Goal: Information Seeking & Learning: Compare options

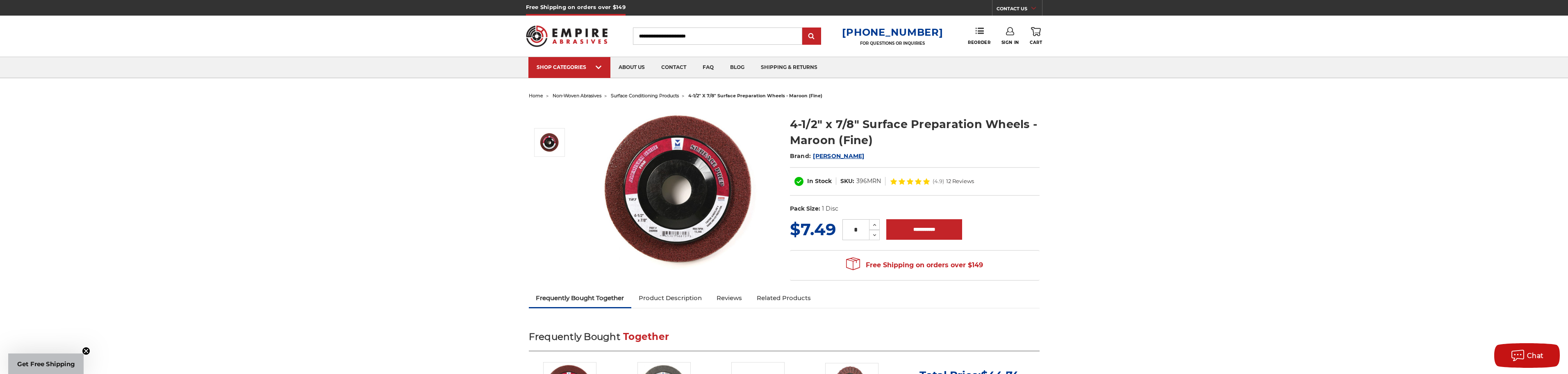
click at [653, 95] on span "surface conditioning products" at bounding box center [645, 95] width 68 height 5
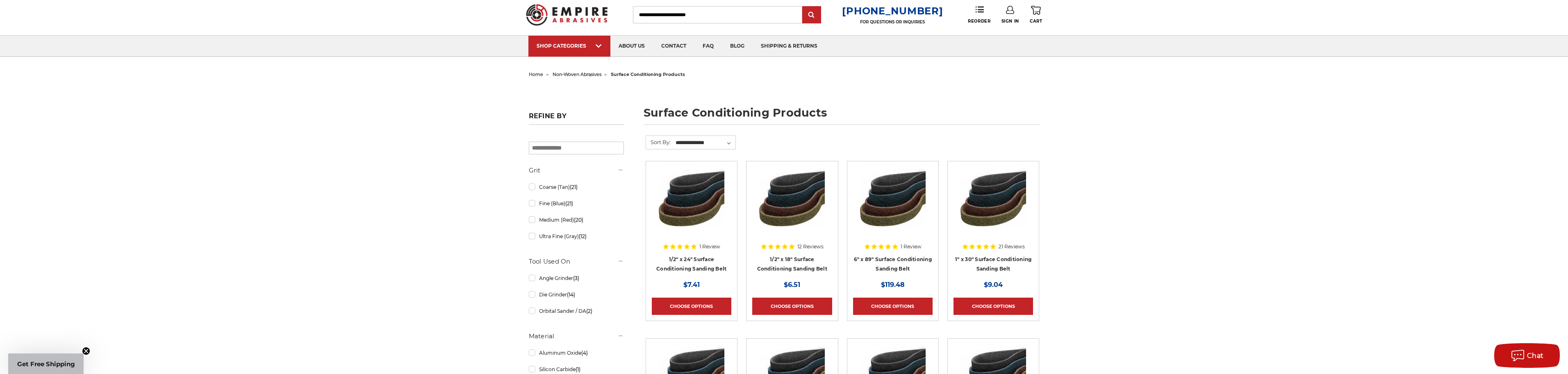
scroll to position [41, 0]
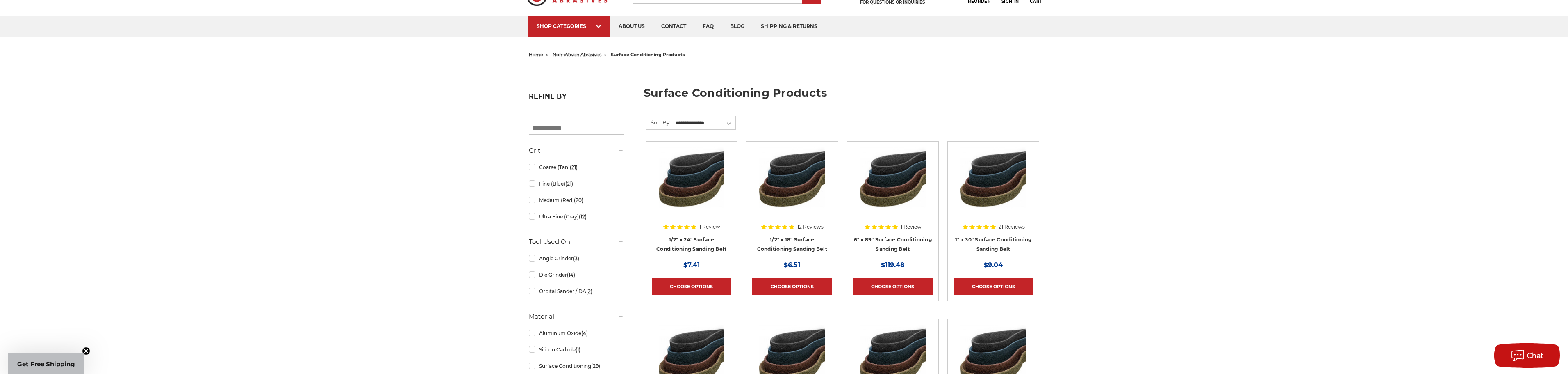
click at [532, 259] on link "Angle Grinder (3)" at bounding box center [576, 258] width 95 height 15
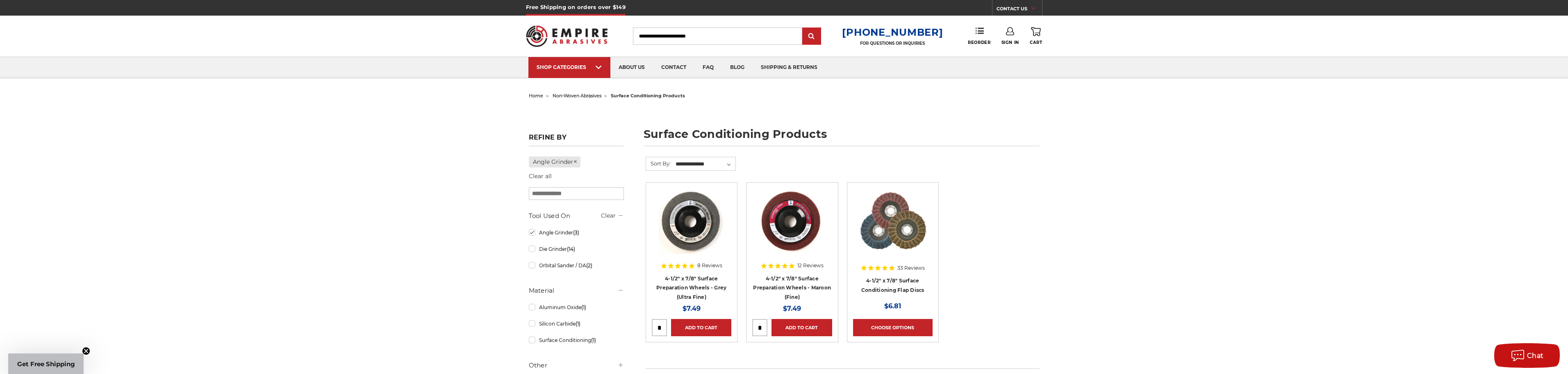
click at [579, 94] on span "non-woven abrasives" at bounding box center [577, 95] width 49 height 5
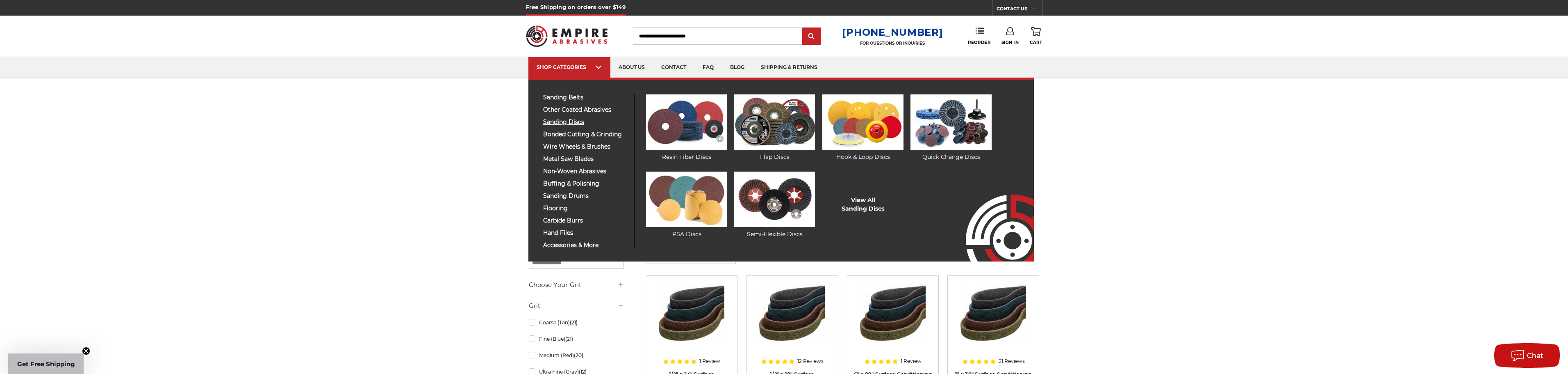
click at [577, 119] on span "sanding discs" at bounding box center [585, 122] width 85 height 6
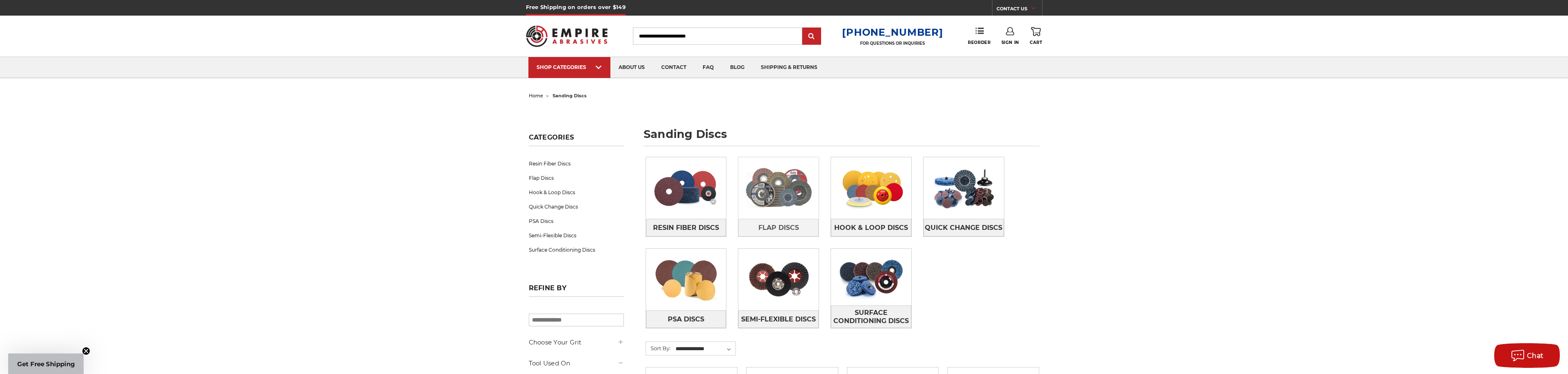
click at [783, 180] on img at bounding box center [779, 188] width 80 height 57
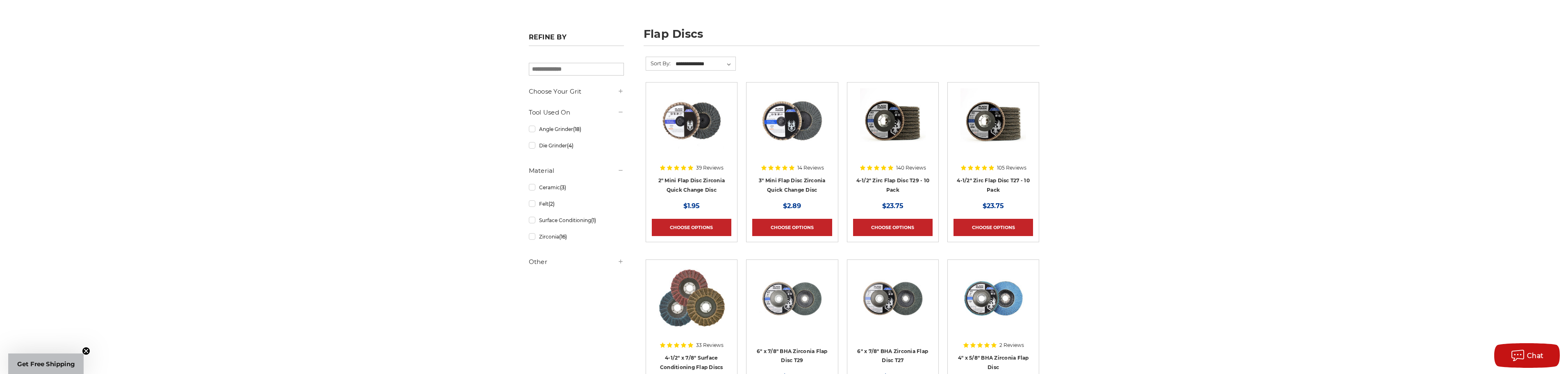
scroll to position [82, 0]
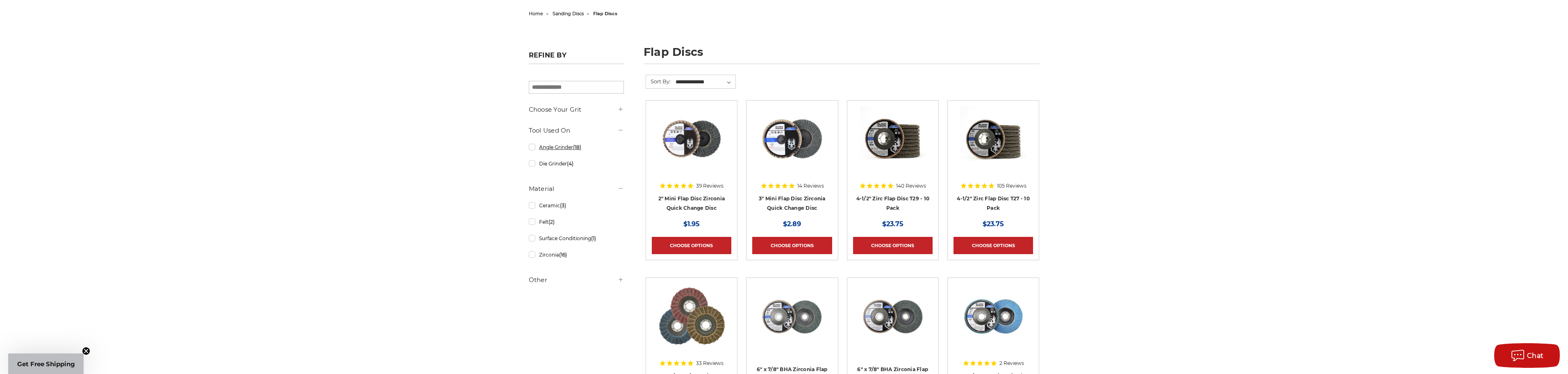
click at [531, 146] on link "Angle Grinder (18)" at bounding box center [576, 147] width 95 height 15
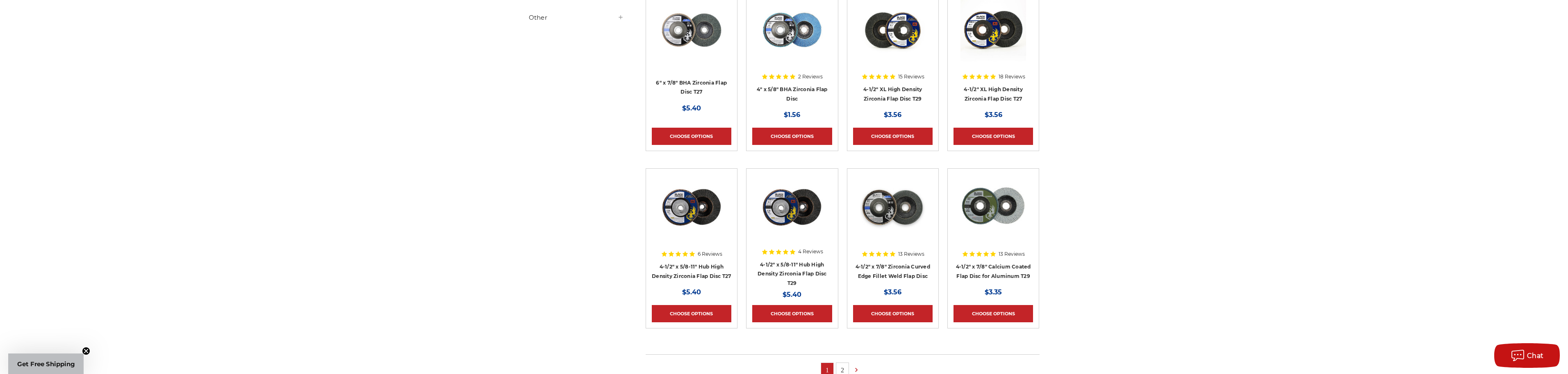
scroll to position [367, 0]
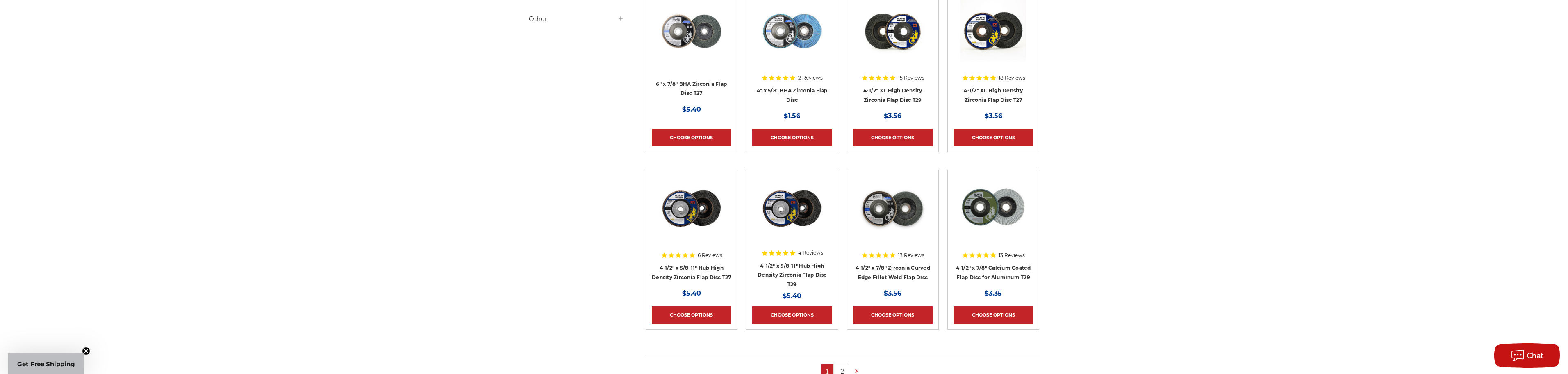
click at [996, 209] on img at bounding box center [993, 208] width 66 height 66
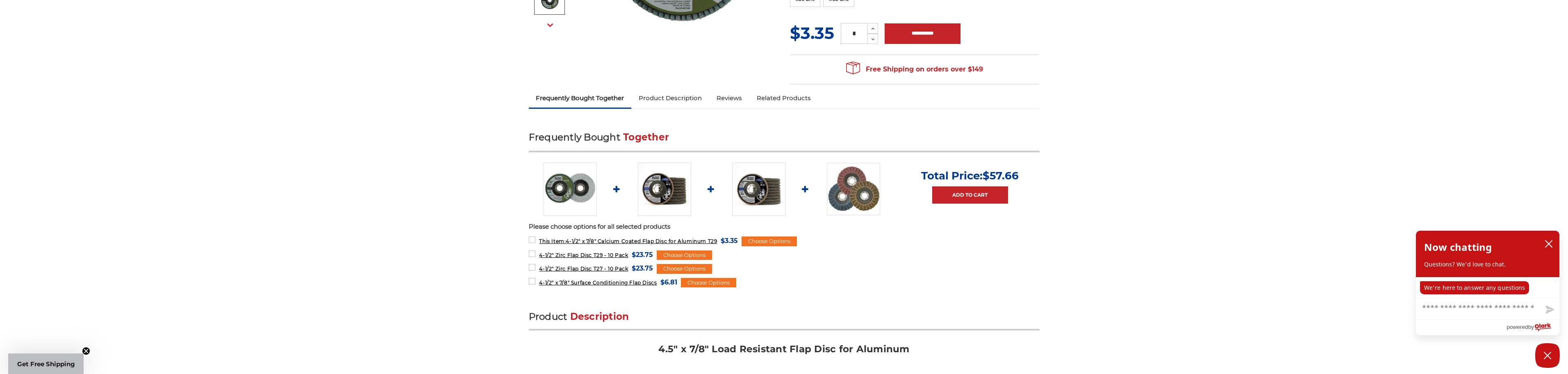
scroll to position [246, 0]
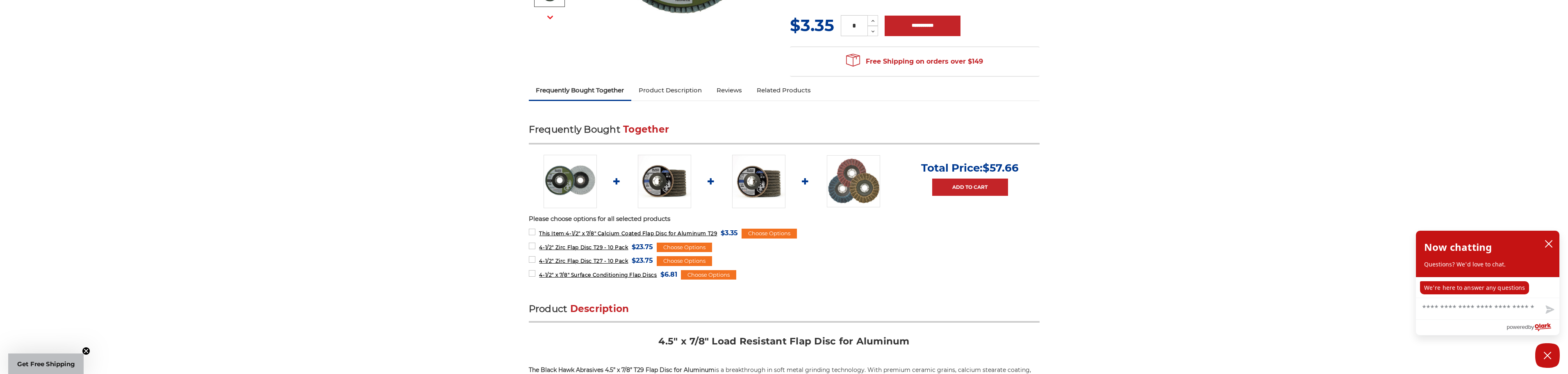
click at [665, 90] on link "Product Description" at bounding box center [670, 90] width 78 height 18
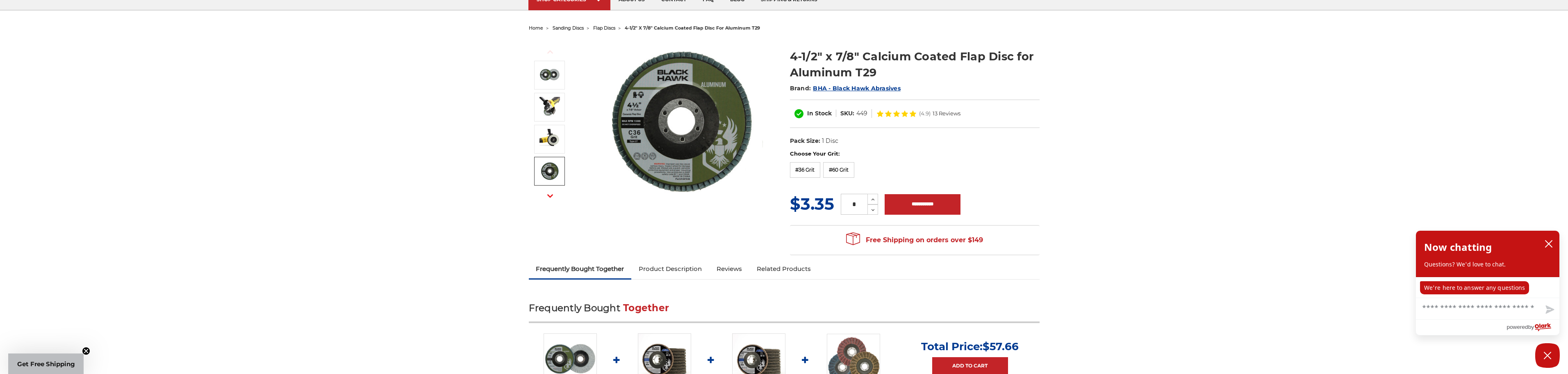
scroll to position [48, 0]
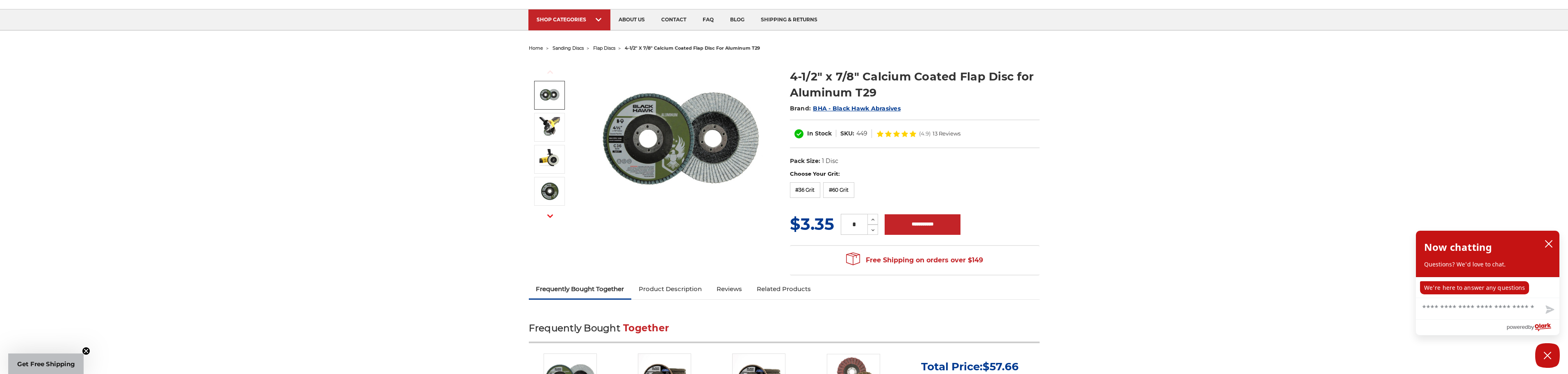
click at [545, 97] on img at bounding box center [550, 95] width 21 height 21
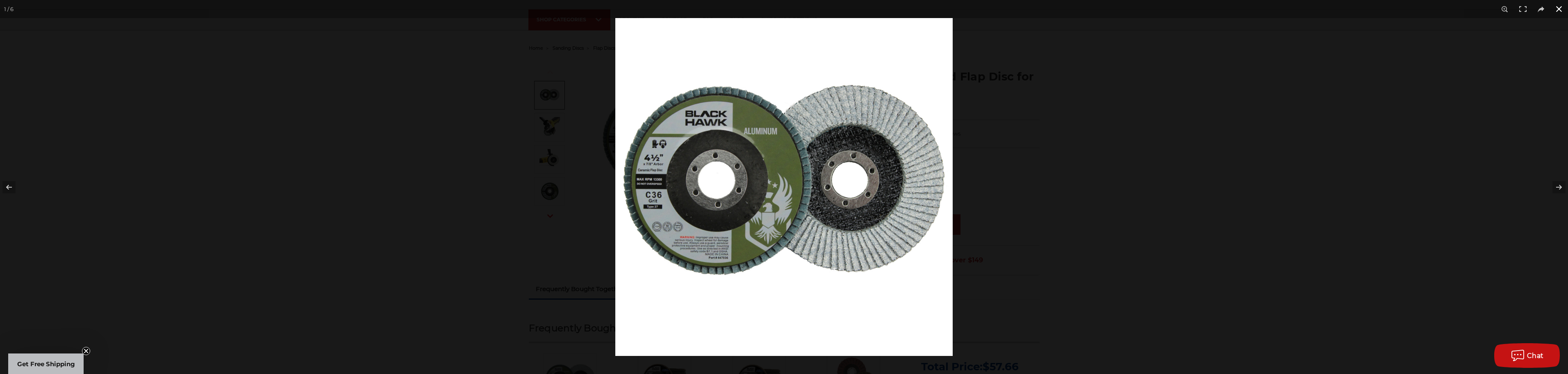
click at [1143, 76] on div at bounding box center [1399, 205] width 1568 height 374
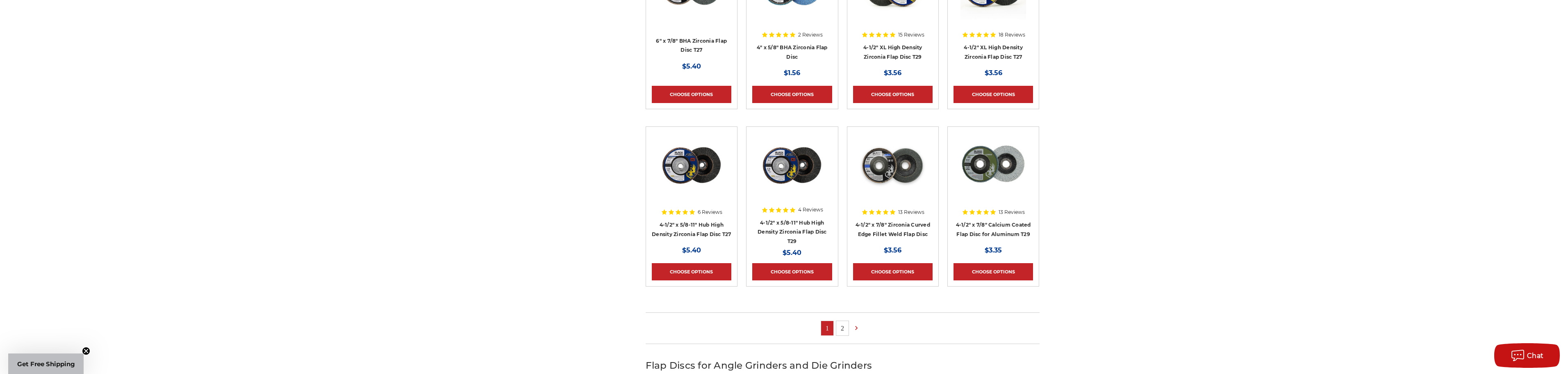
scroll to position [367, 0]
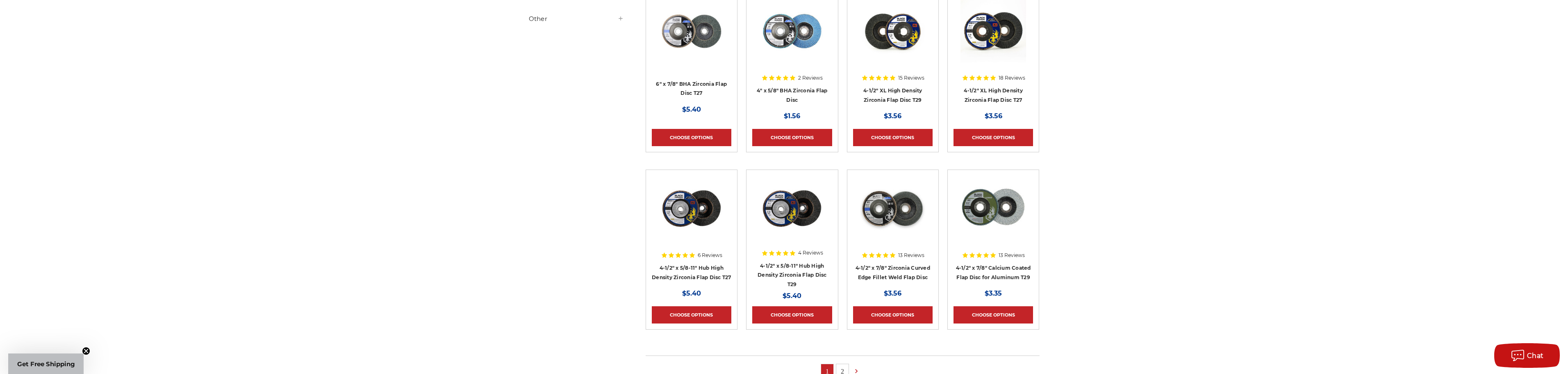
click at [995, 210] on img at bounding box center [993, 208] width 66 height 66
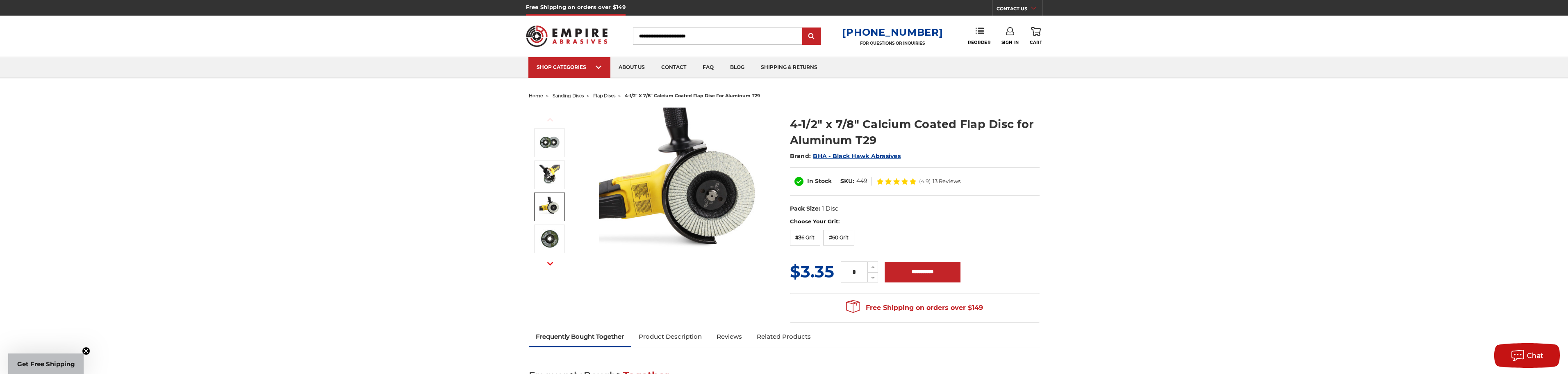
drag, startPoint x: 577, startPoint y: 115, endPoint x: 498, endPoint y: 188, distance: 107.6
drag, startPoint x: 498, startPoint y: 188, endPoint x: 389, endPoint y: 174, distance: 109.9
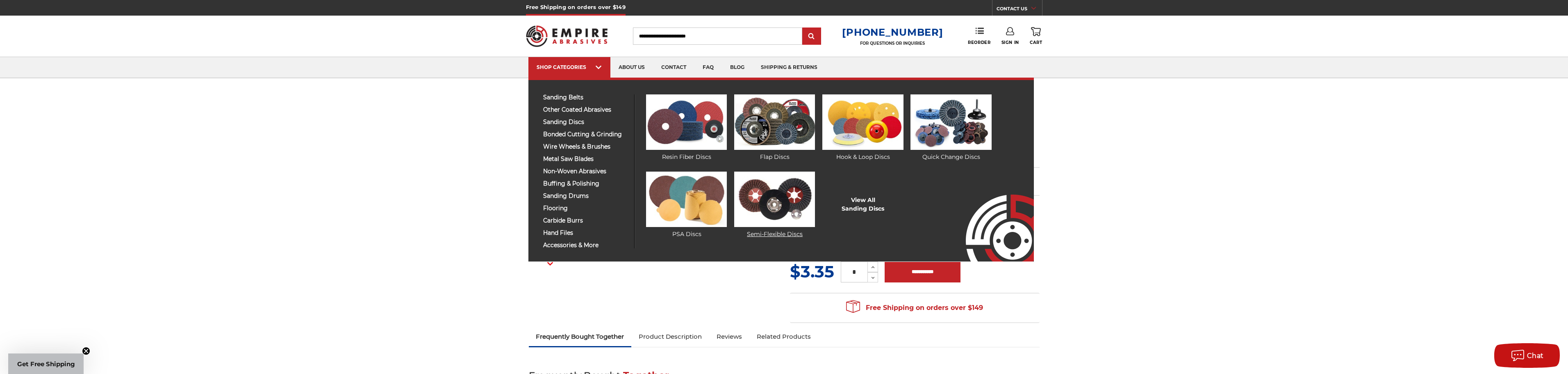
click at [782, 205] on img at bounding box center [774, 199] width 81 height 55
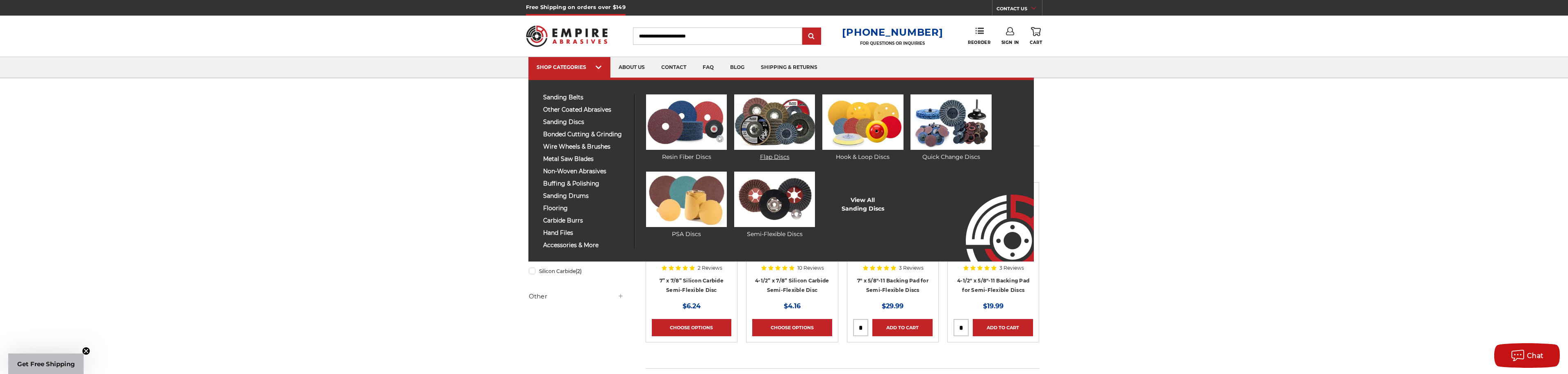
click at [775, 127] on img at bounding box center [774, 122] width 81 height 55
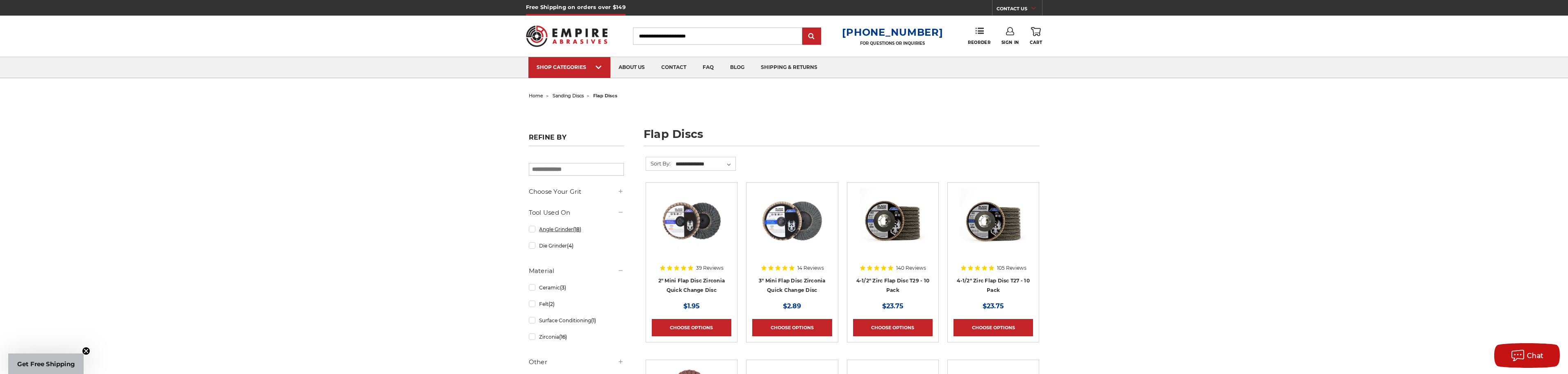
click at [558, 228] on link "Angle Grinder (18)" at bounding box center [576, 229] width 95 height 15
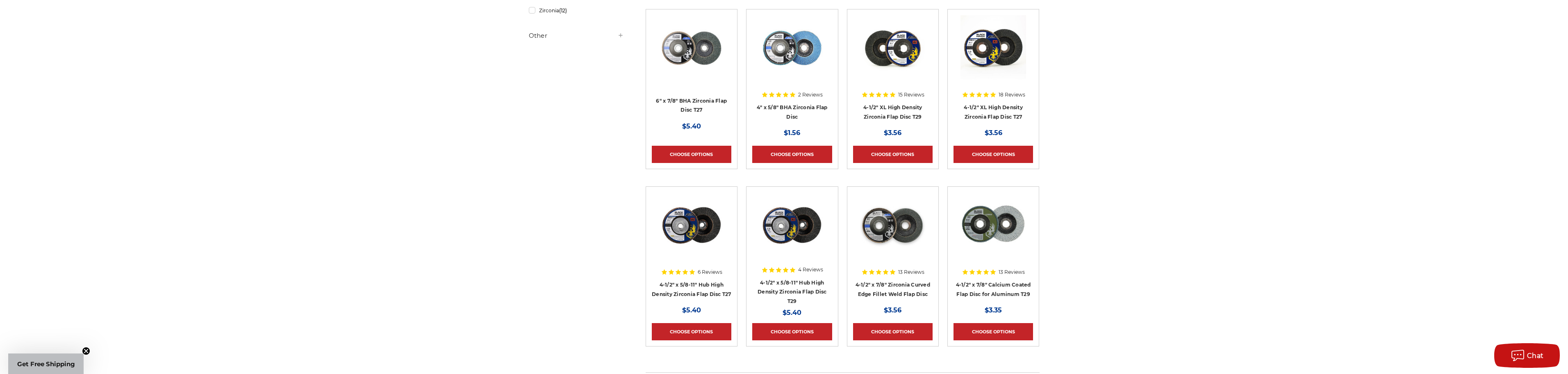
scroll to position [369, 0]
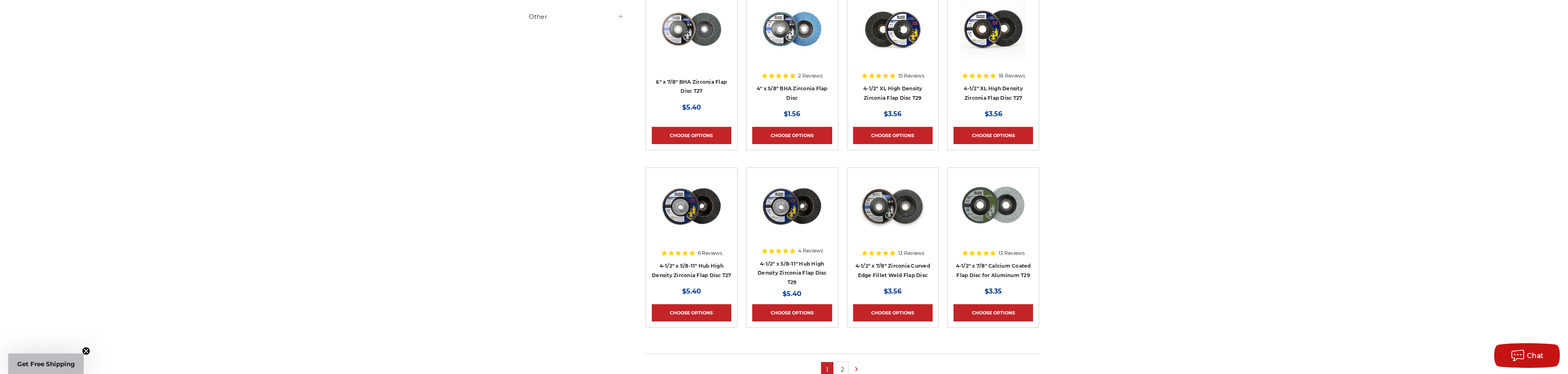
click at [895, 202] on img at bounding box center [893, 206] width 66 height 66
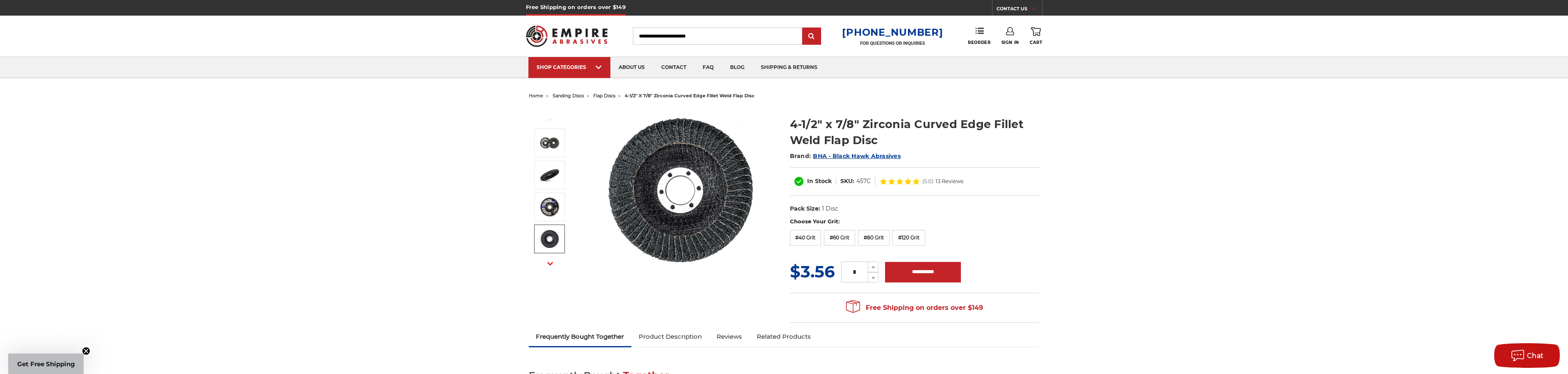
click at [555, 263] on button "Next" at bounding box center [550, 263] width 19 height 18
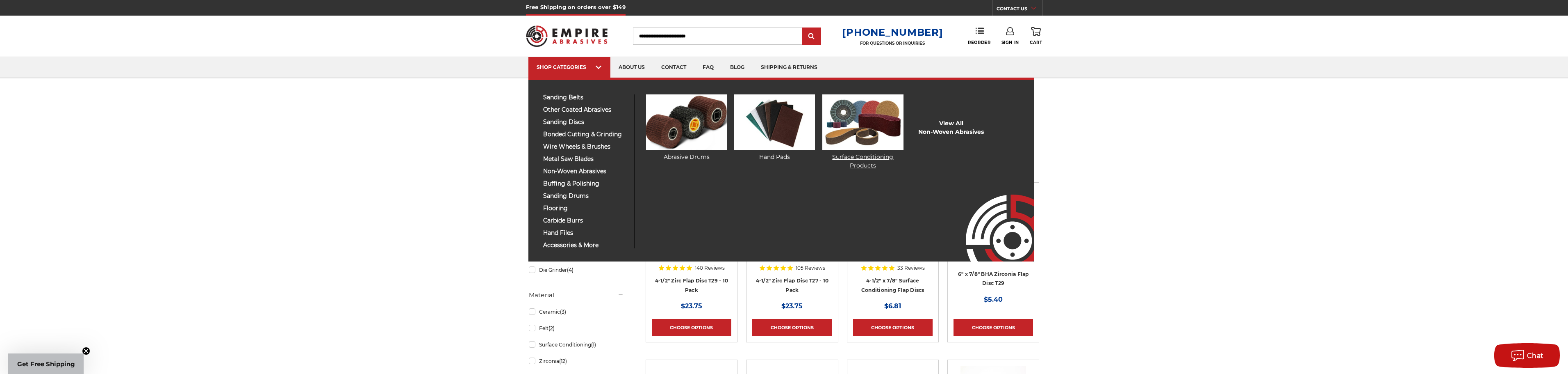
click at [891, 115] on img at bounding box center [863, 122] width 81 height 55
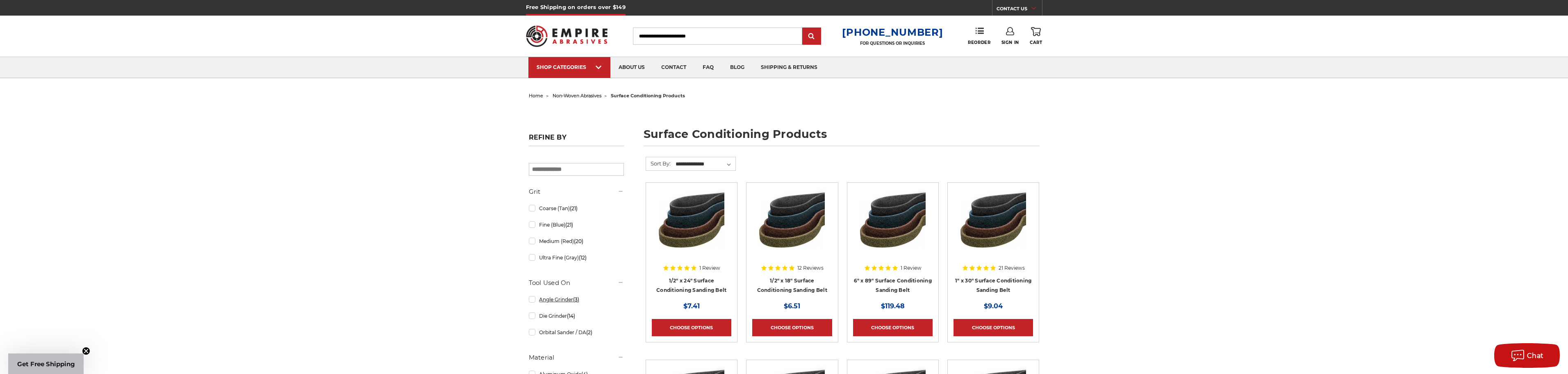
click at [568, 302] on link "Angle Grinder (3)" at bounding box center [576, 300] width 95 height 15
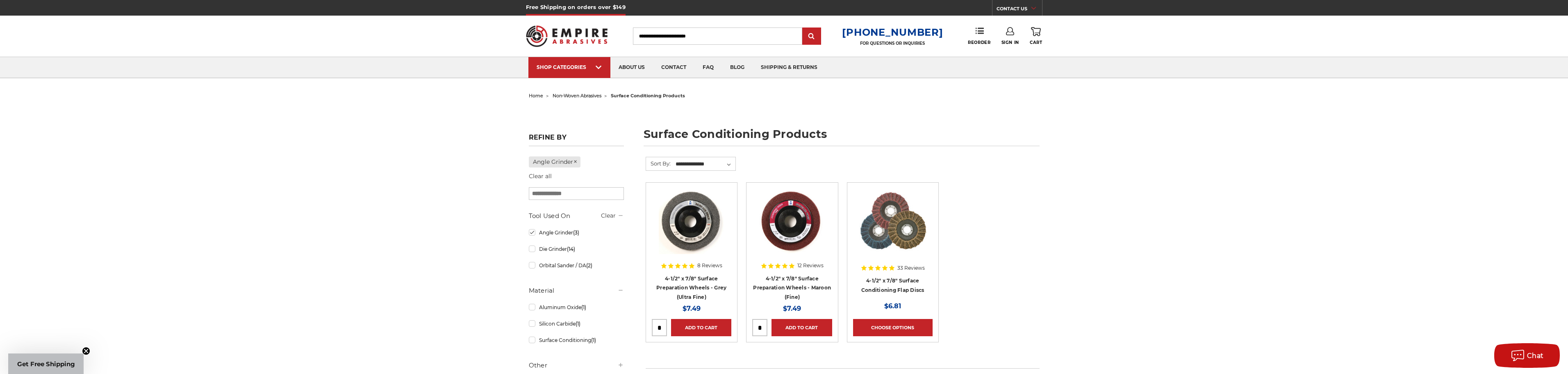
click at [566, 29] on img at bounding box center [567, 36] width 82 height 32
